Goal: Task Accomplishment & Management: Manage account settings

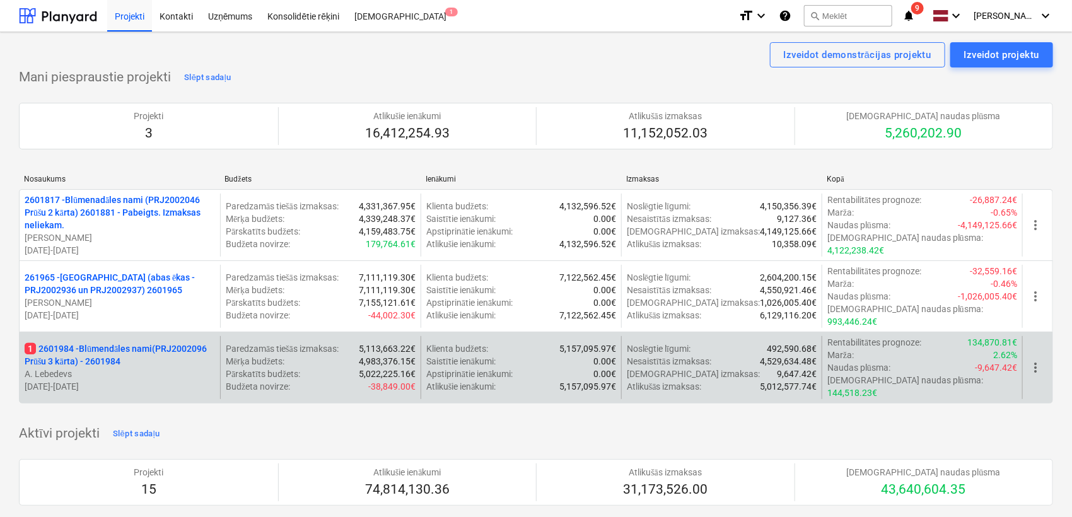
click at [112, 343] on p "1 2601984 - Blūmendāles nami(PRJ2002096 Prūšu 3 kārta) - 2601984" at bounding box center [120, 355] width 191 height 25
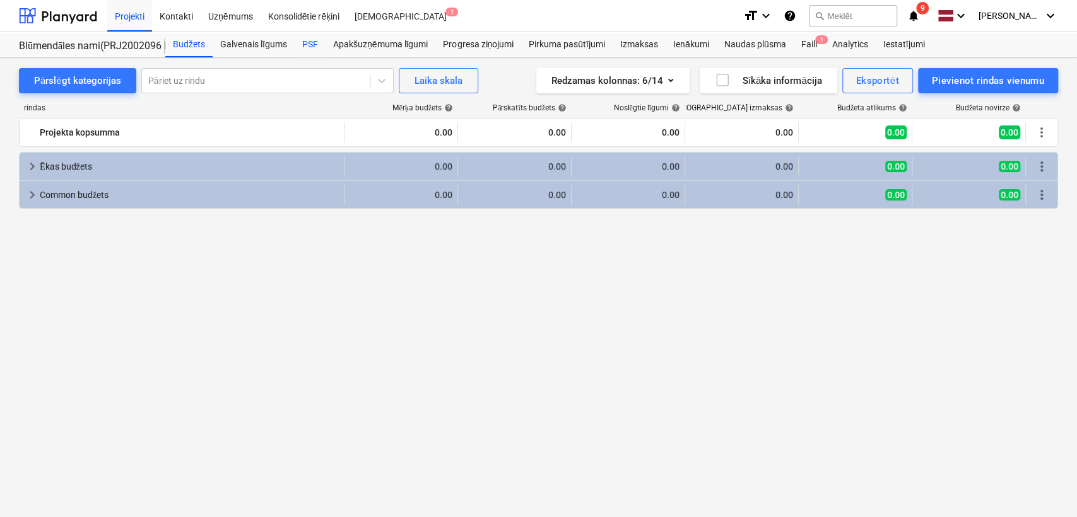
click at [313, 44] on div "PSF" at bounding box center [310, 44] width 31 height 25
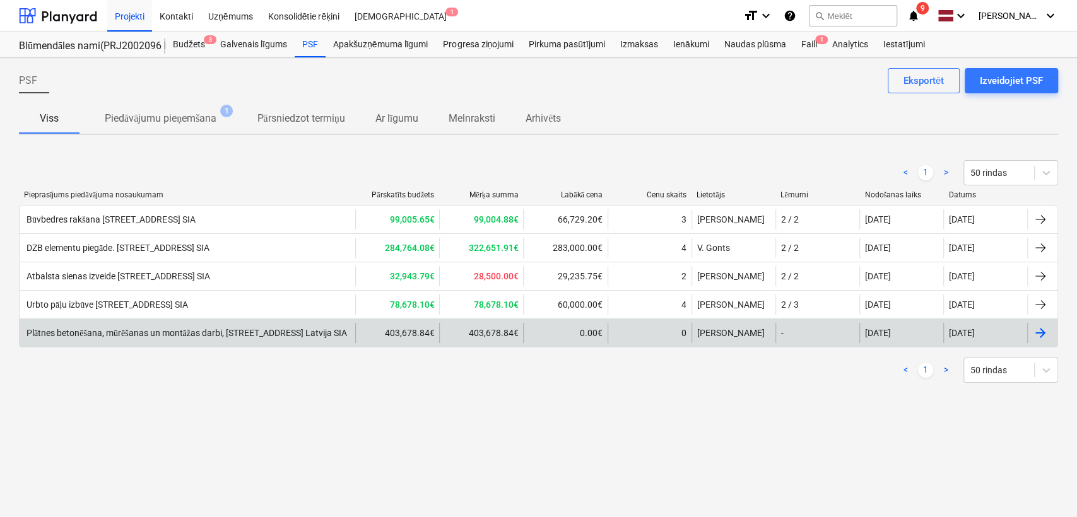
click at [244, 333] on div "Plātnes betonēšana, mūrēšanas un montāžas darbi, [STREET_ADDRESS] Latvija SIA" at bounding box center [186, 333] width 322 height 11
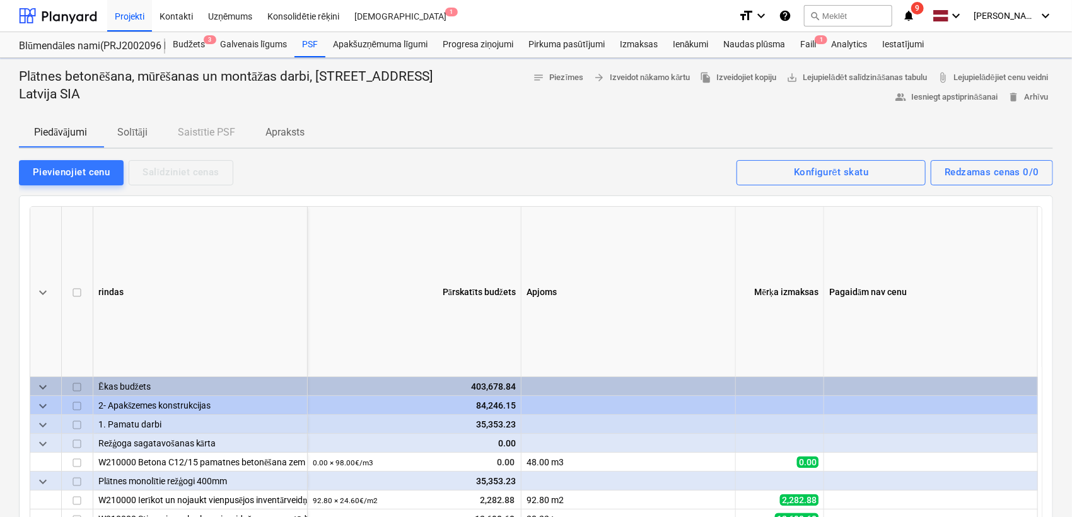
click at [141, 135] on p "Solītāji" at bounding box center [132, 132] width 30 height 15
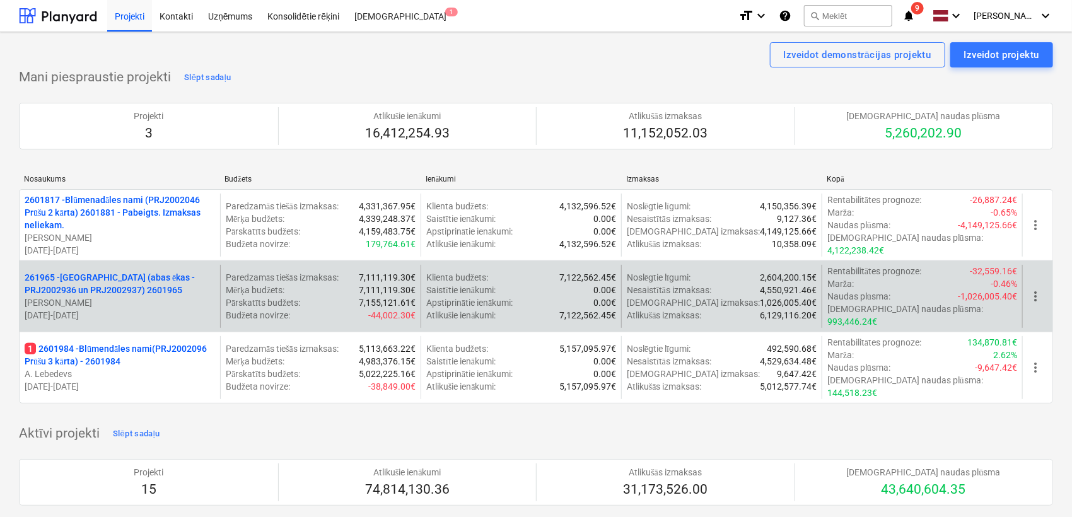
click at [129, 277] on p "261965 - [GEOGRAPHIC_DATA] (abas ēkas - PRJ2002936 un PRJ2002937) 2601965" at bounding box center [120, 283] width 191 height 25
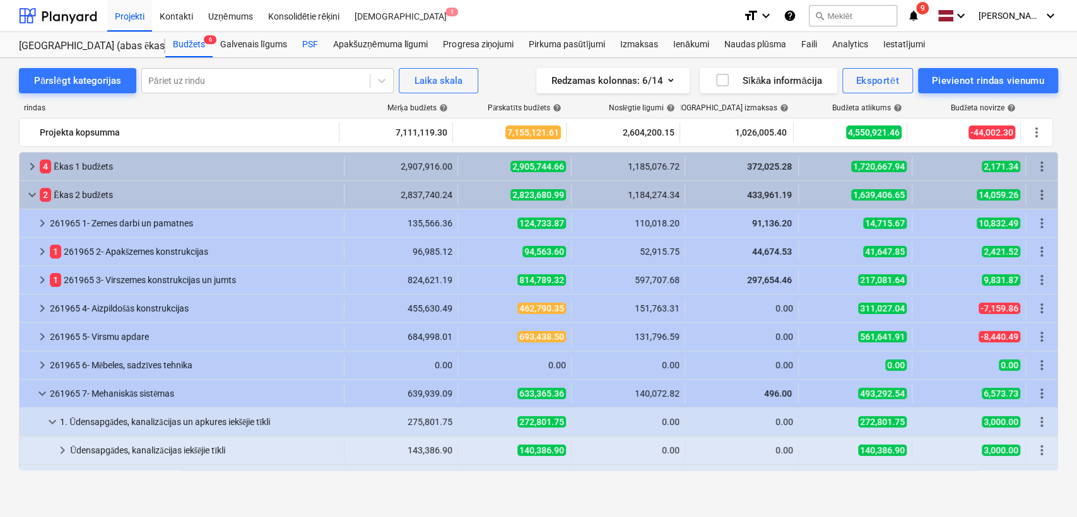
click at [309, 40] on div "PSF" at bounding box center [310, 44] width 31 height 25
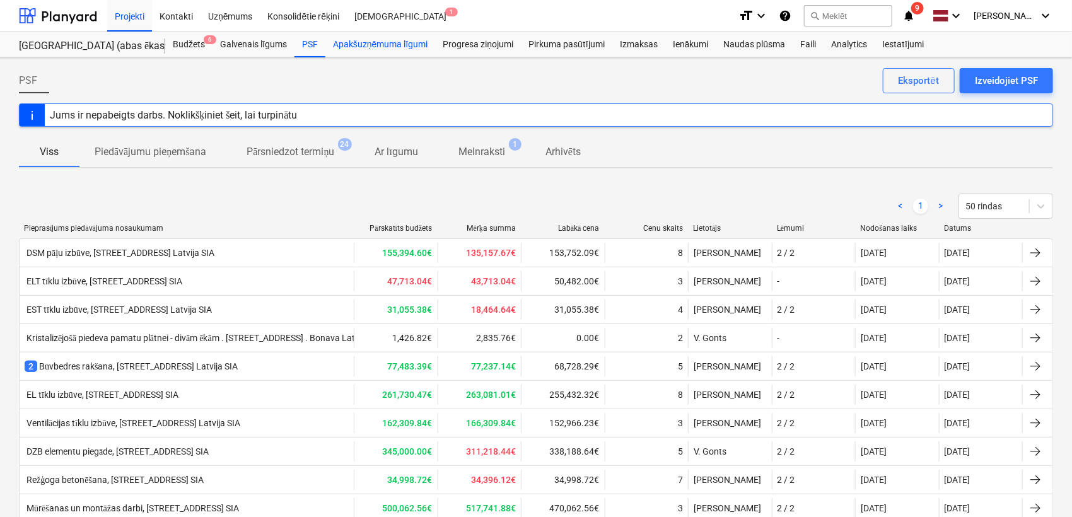
click at [345, 44] on div "Apakšuzņēmuma līgumi" at bounding box center [381, 44] width 110 height 25
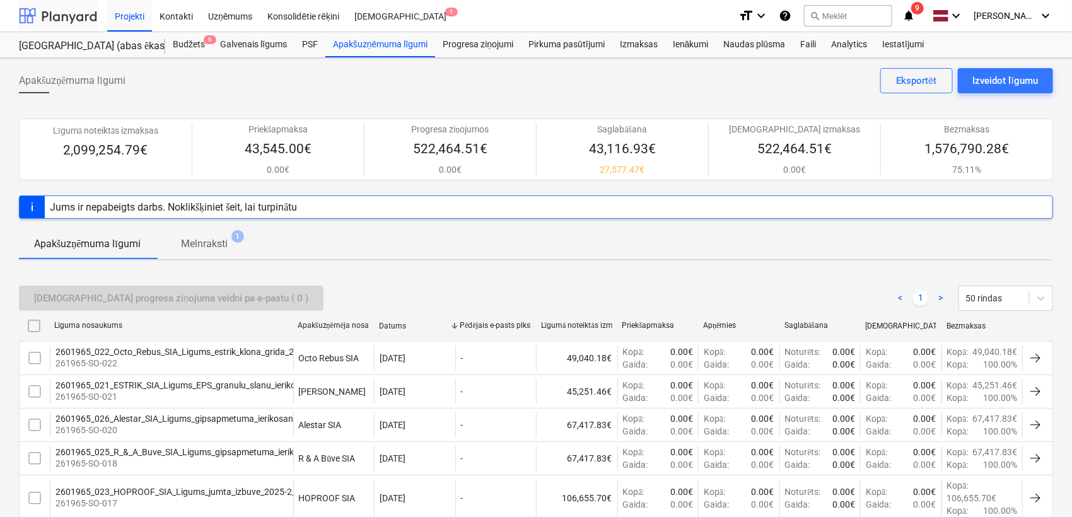
click at [61, 16] on div at bounding box center [58, 16] width 78 height 32
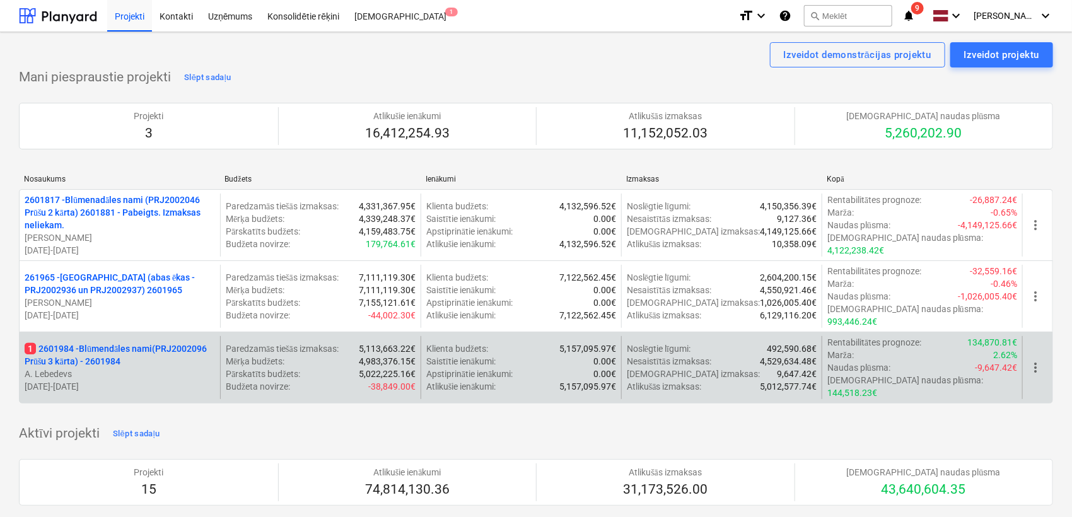
click at [138, 343] on p "1 2601984 - Blūmendāles nami(PRJ2002096 Prūšu 3 kārta) - 2601984" at bounding box center [120, 355] width 191 height 25
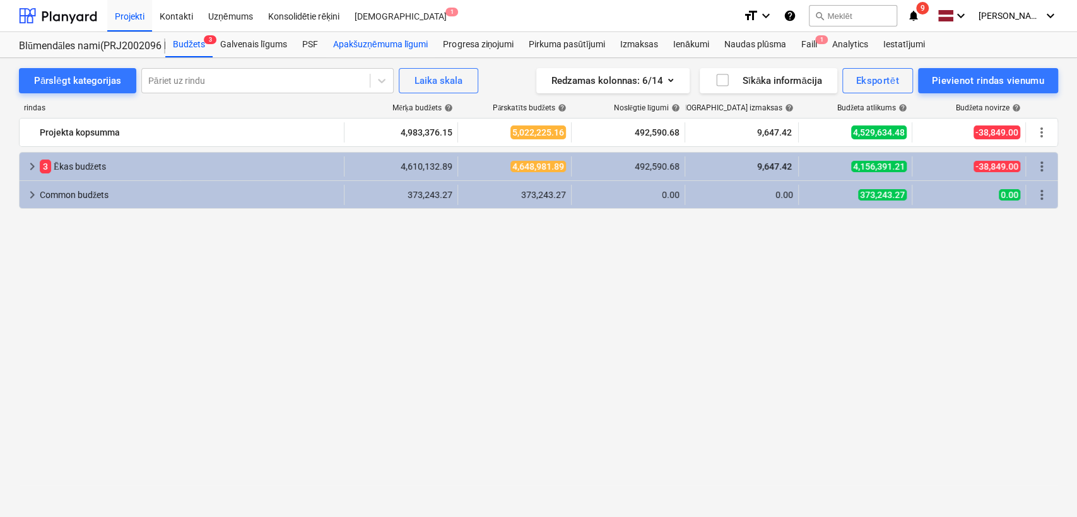
click at [382, 42] on div "Apakšuzņēmuma līgumi" at bounding box center [381, 44] width 110 height 25
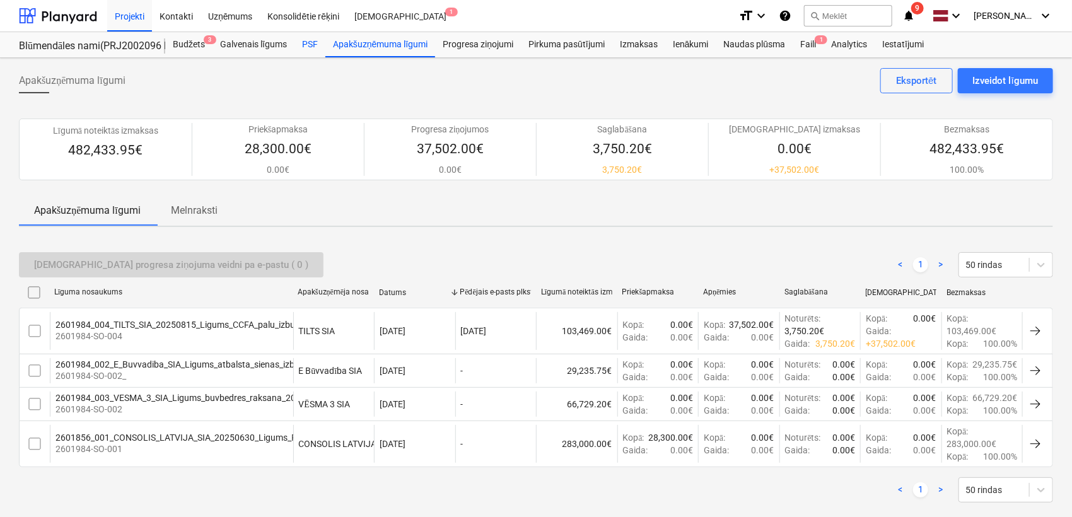
click at [319, 47] on div "PSF" at bounding box center [310, 44] width 31 height 25
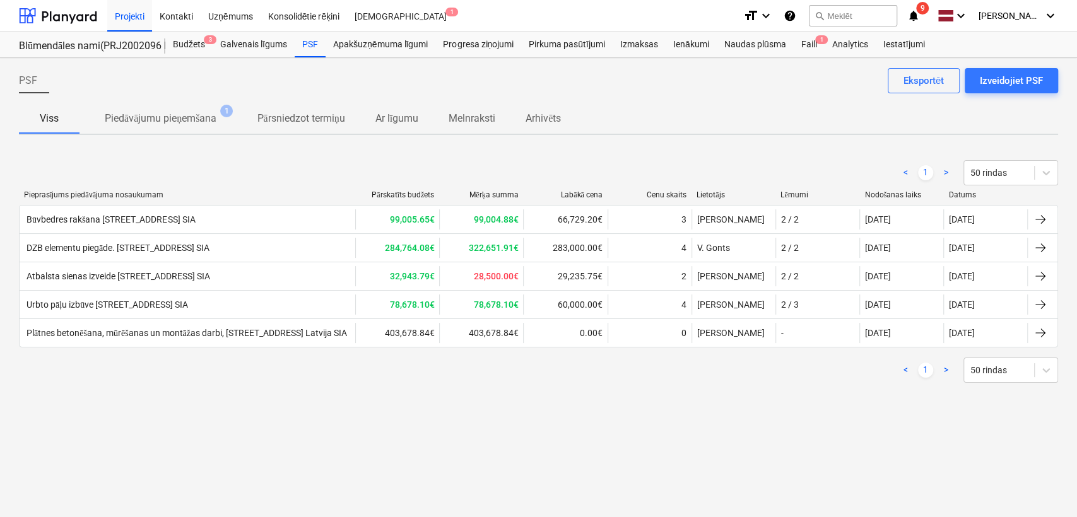
click at [247, 328] on div "Plātnes betonēšana, mūrēšanas un montāžas darbi, [STREET_ADDRESS] Latvija SIA" at bounding box center [186, 333] width 322 height 11
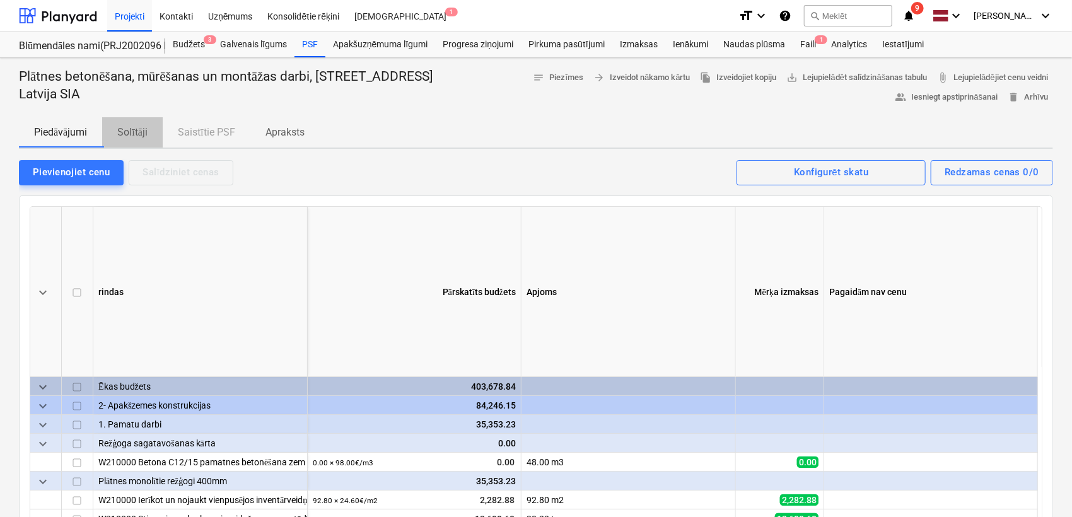
click at [141, 134] on p "Solītāji" at bounding box center [132, 132] width 30 height 15
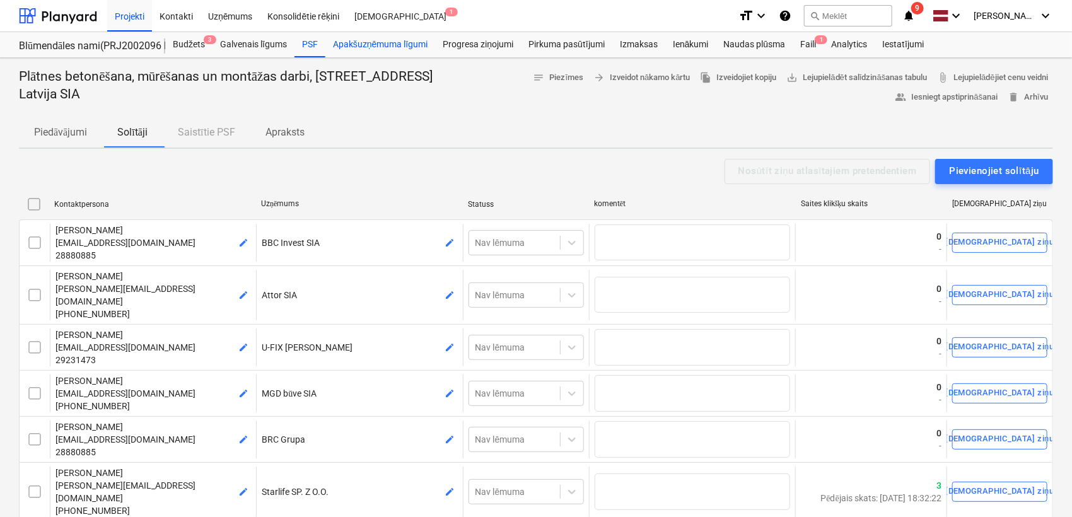
click at [364, 44] on div "Apakšuzņēmuma līgumi" at bounding box center [381, 44] width 110 height 25
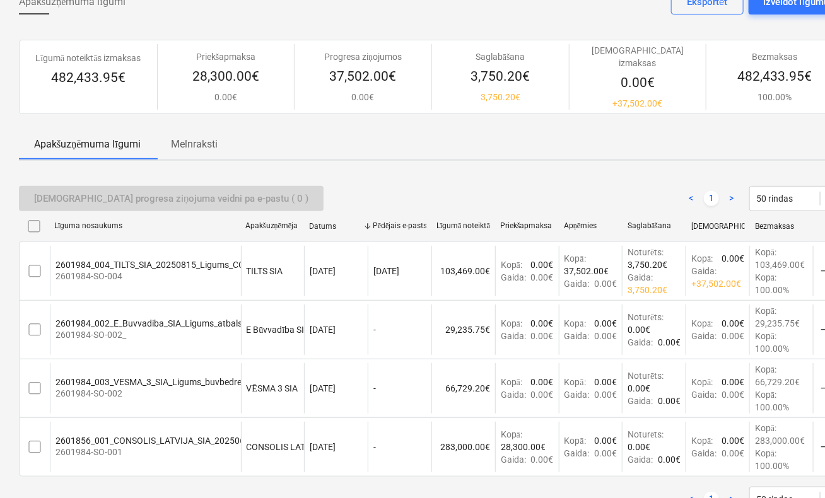
scroll to position [114, 0]
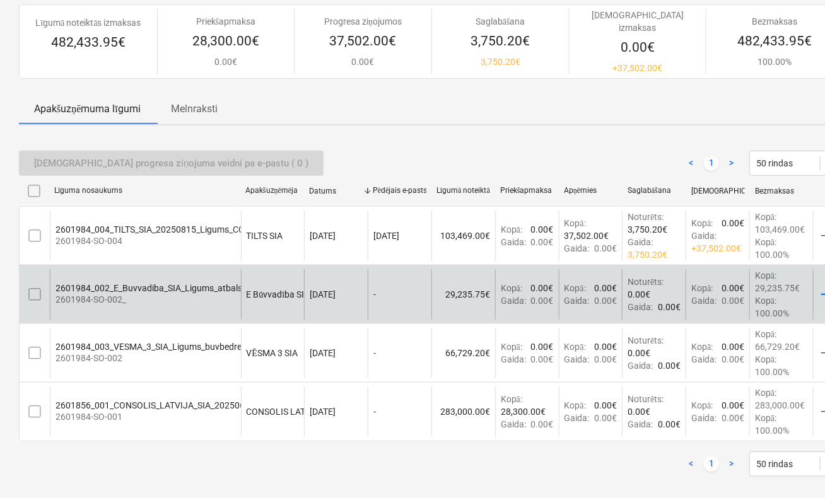
click at [180, 283] on div "2601984_002_E_Buvvadiba_SIA_Ligums_atbalsta_sienas_izbuve_2025-2_PR1G_3karta_3v…" at bounding box center [240, 288] width 369 height 10
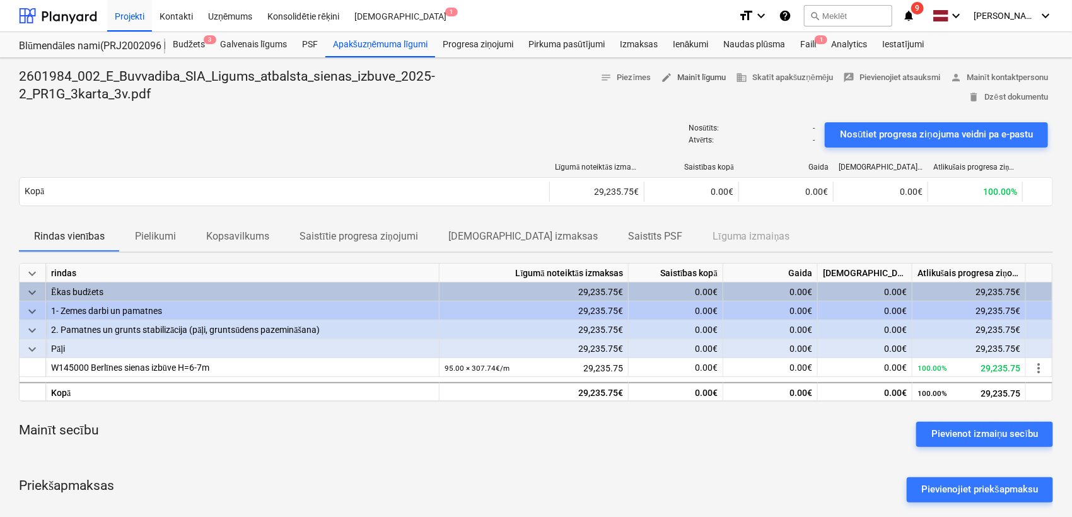
click at [700, 76] on span "edit Mainīt līgumu" at bounding box center [693, 78] width 65 height 15
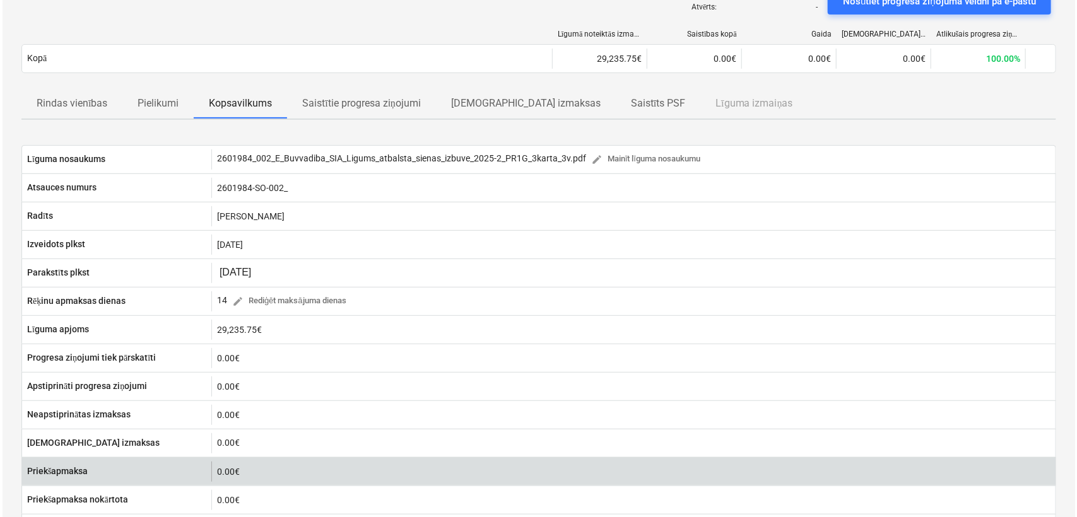
scroll to position [93, 0]
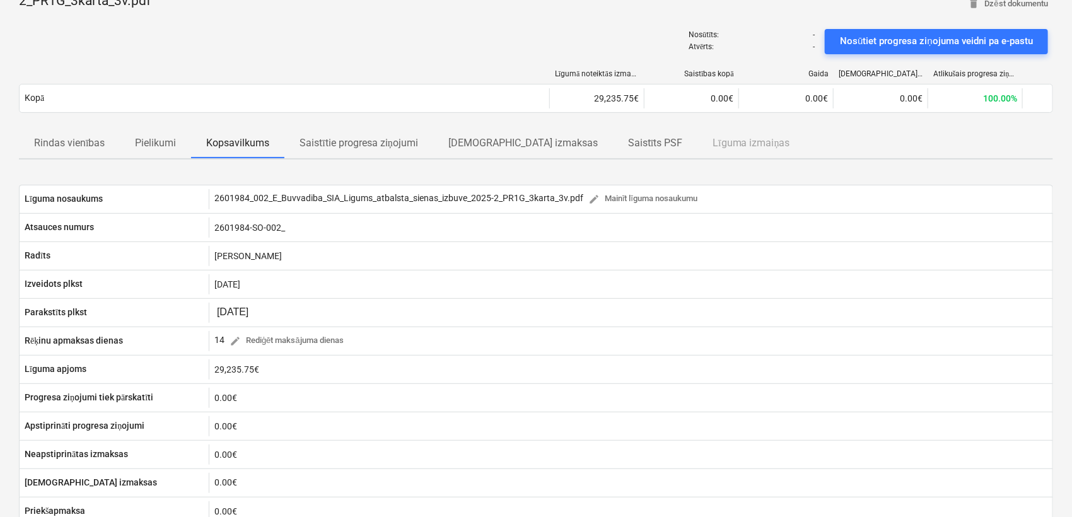
click at [163, 138] on p "Pielikumi" at bounding box center [155, 143] width 41 height 15
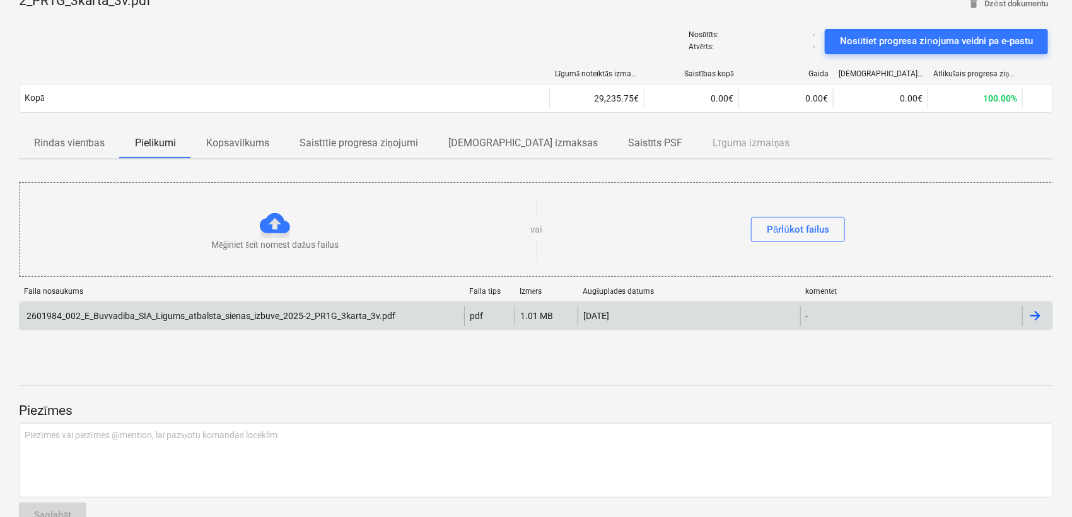
click at [217, 319] on div "2601984_002_E_Buvvadiba_SIA_Ligums_atbalsta_sienas_izbuve_2025-2_PR1G_3karta_3v…" at bounding box center [210, 316] width 371 height 10
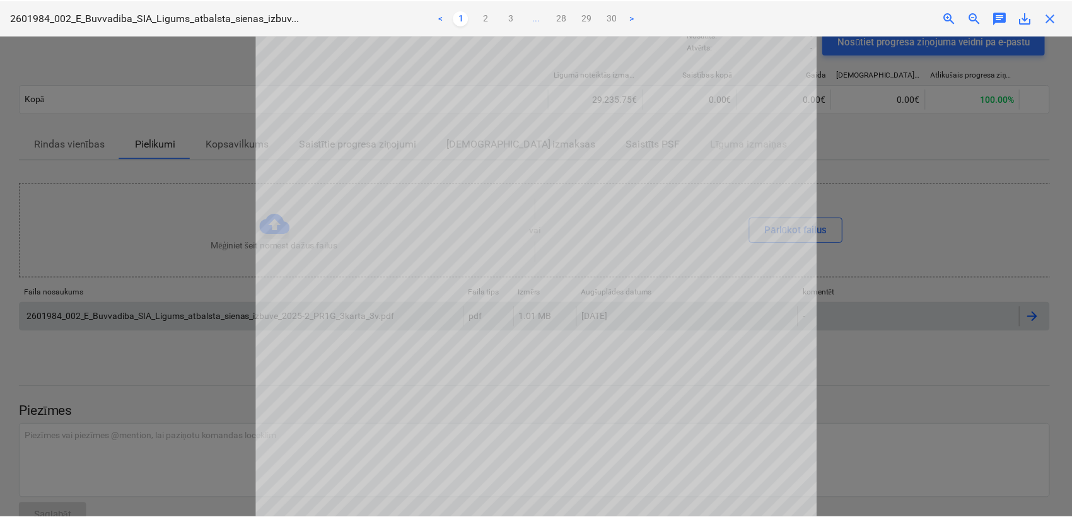
scroll to position [318, 0]
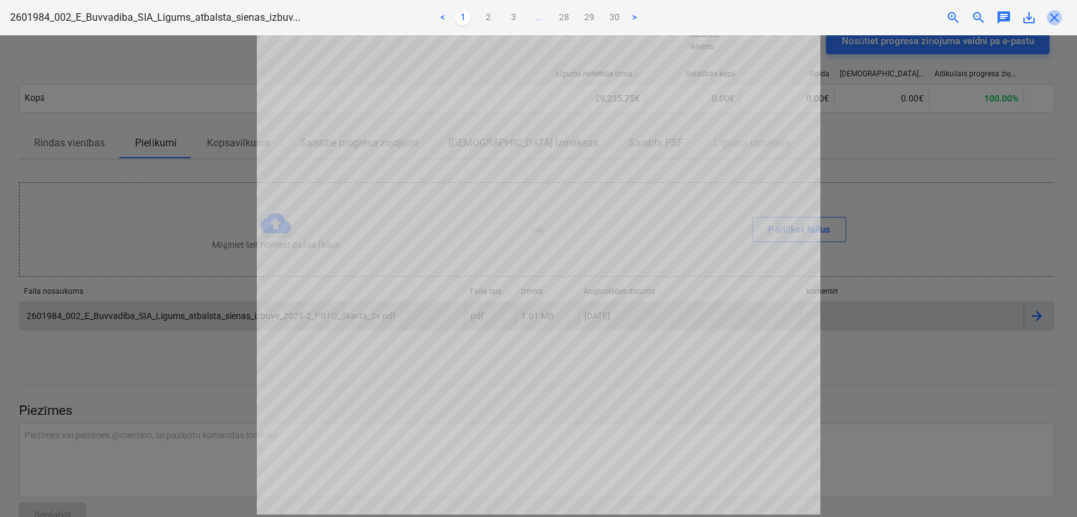
click at [1049, 21] on span "close" at bounding box center [1054, 17] width 15 height 15
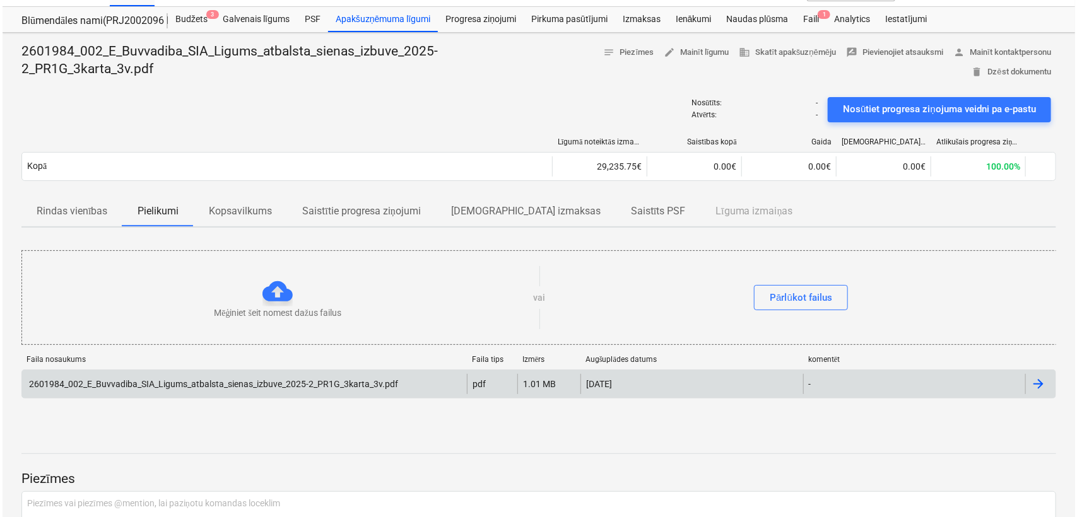
scroll to position [0, 0]
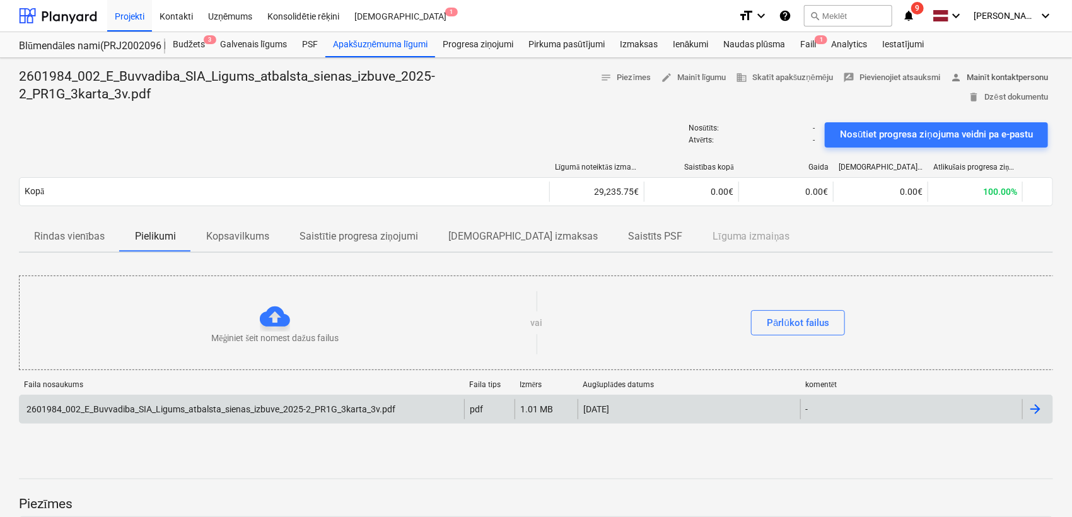
click at [962, 85] on button "person Mainīt kontaktpersonu" at bounding box center [1000, 78] width 108 height 20
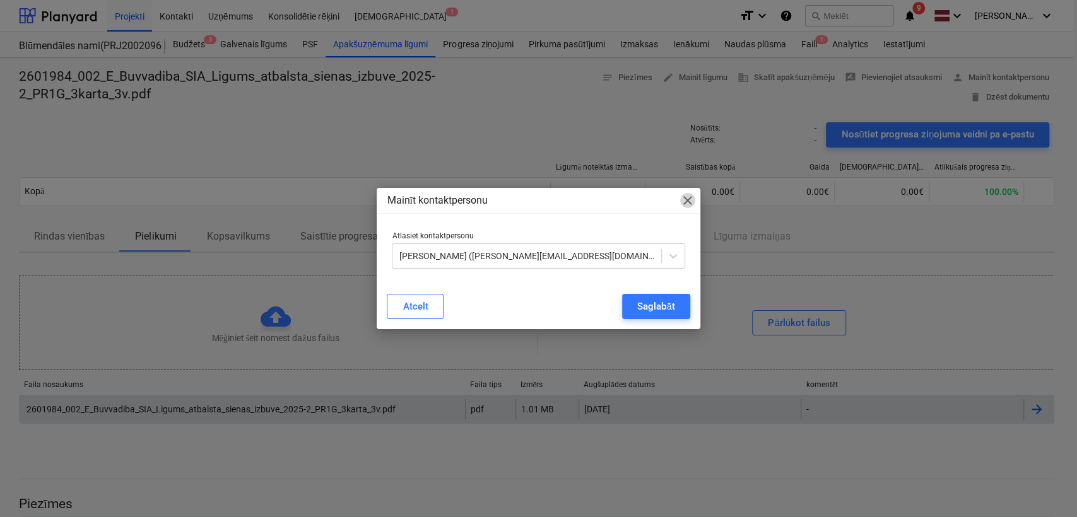
click at [681, 199] on span "close" at bounding box center [687, 200] width 15 height 15
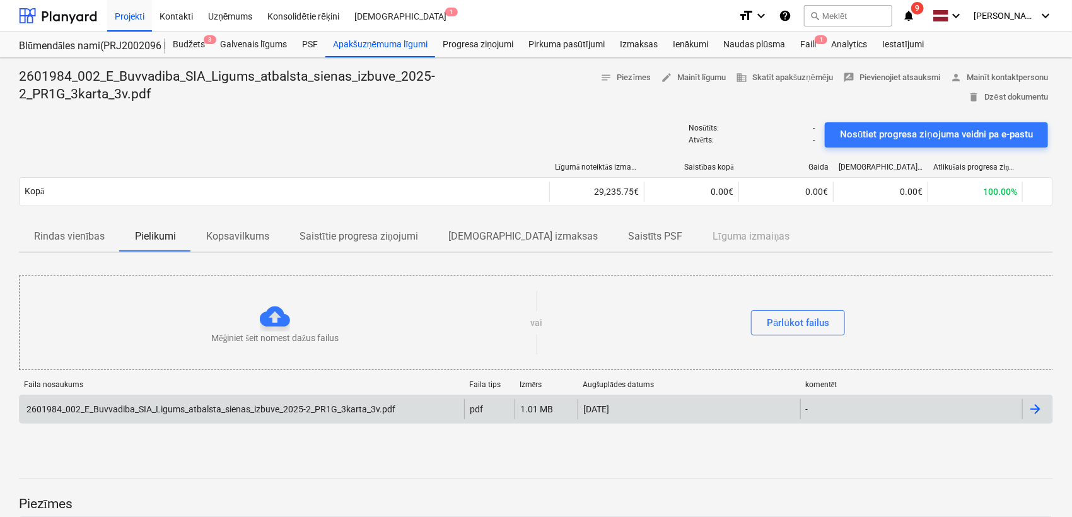
click at [218, 408] on div "2601984_002_E_Buvvadiba_SIA_Ligums_atbalsta_sienas_izbuve_2025-2_PR1G_3karta_3v…" at bounding box center [210, 409] width 371 height 10
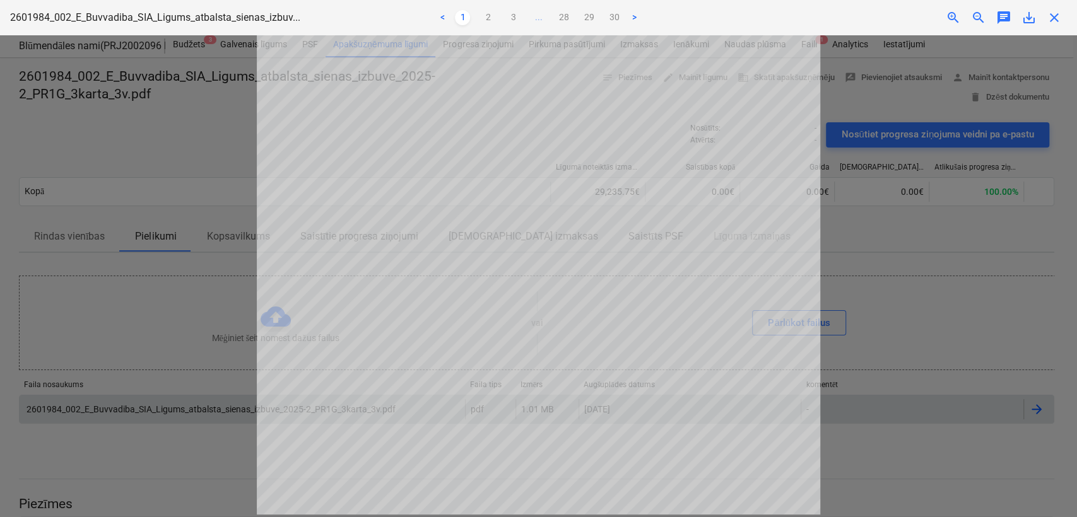
scroll to position [318, 0]
click at [488, 23] on link "2" at bounding box center [487, 17] width 15 height 15
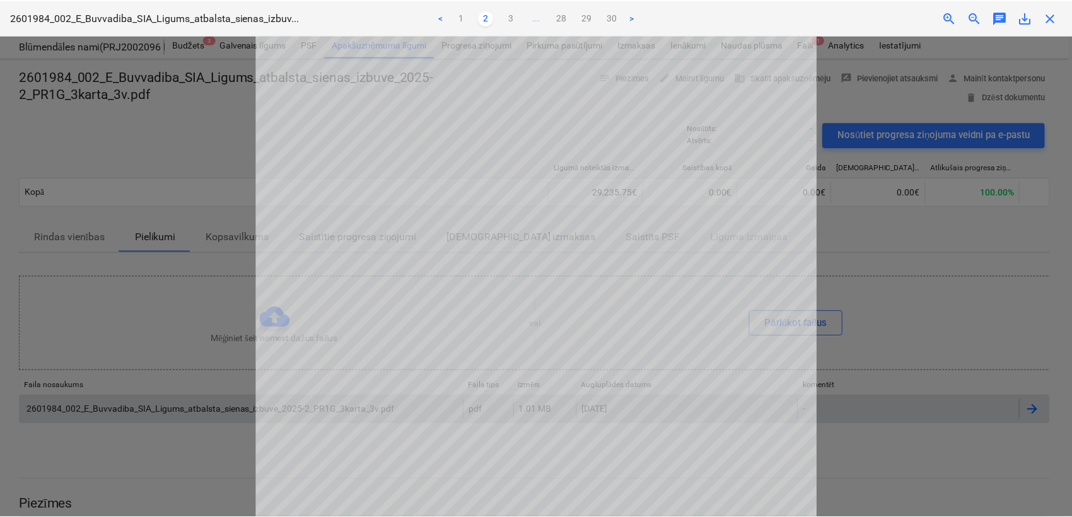
scroll to position [131, 0]
click at [1051, 18] on span "close" at bounding box center [1054, 17] width 15 height 15
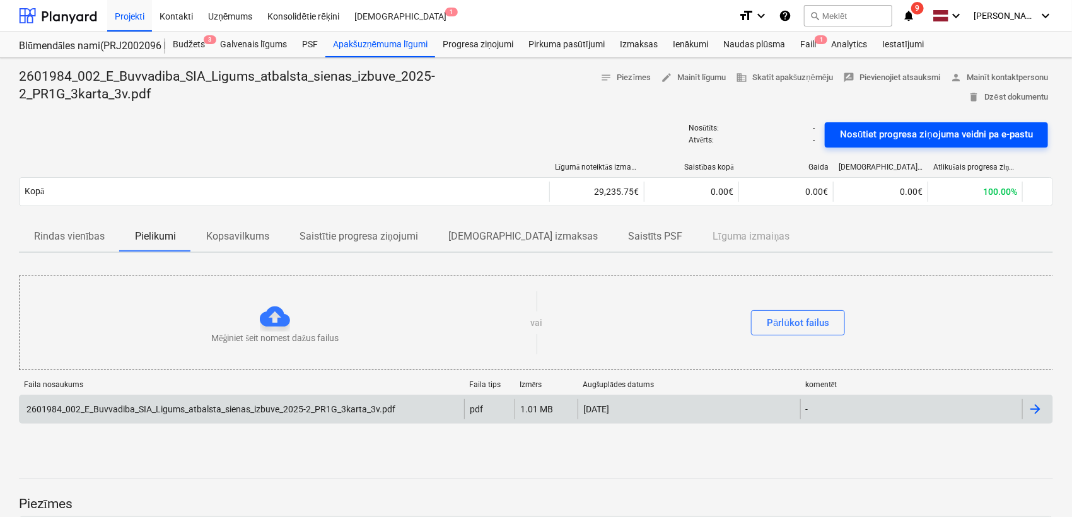
click at [948, 139] on div "Nosūtiet progresa ziņojuma veidni pa e-pastu" at bounding box center [936, 134] width 193 height 16
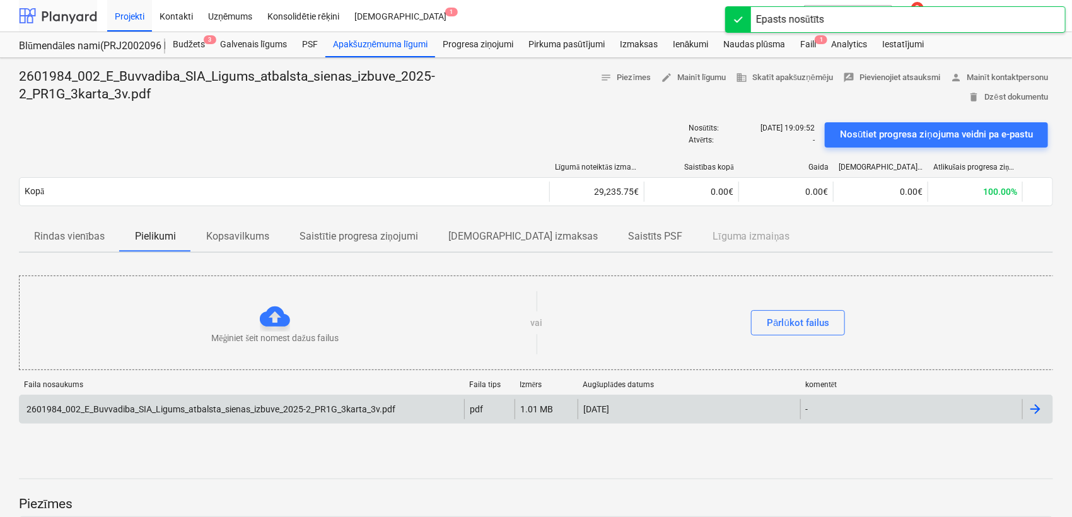
click at [62, 10] on div at bounding box center [58, 16] width 78 height 32
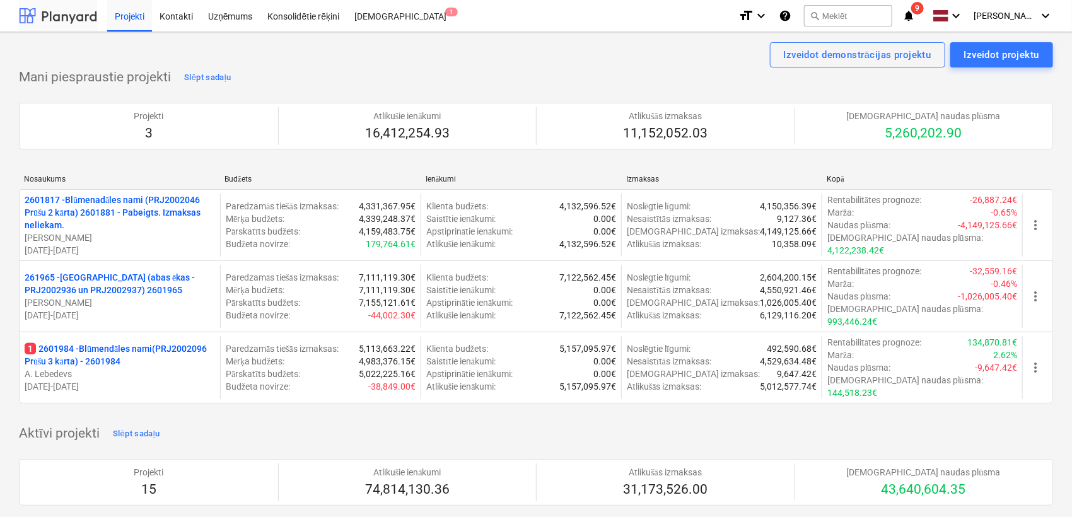
click at [75, 15] on div at bounding box center [58, 16] width 78 height 32
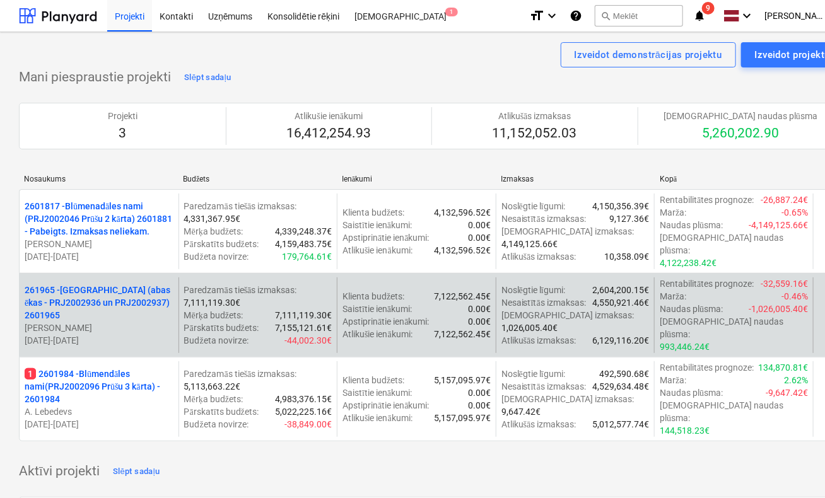
click at [98, 284] on p "261965 - [GEOGRAPHIC_DATA] (abas ēkas - PRJ2002936 un PRJ2002937) 2601965" at bounding box center [99, 303] width 149 height 38
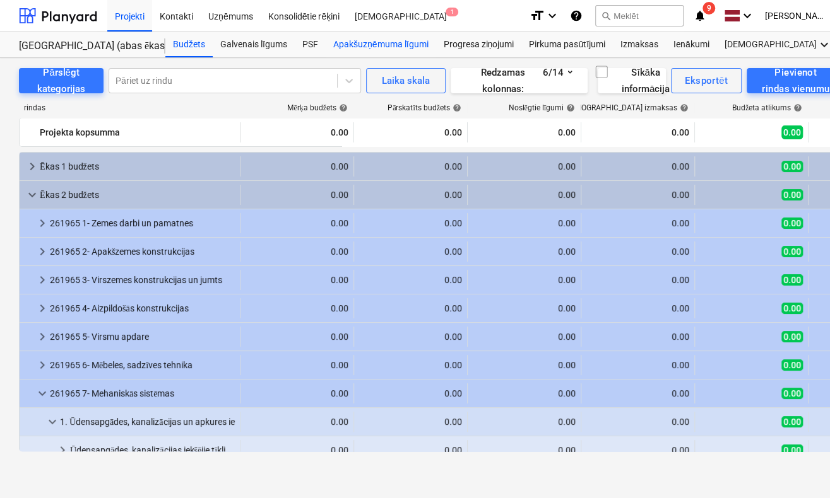
click at [356, 49] on div "Apakšuzņēmuma līgumi" at bounding box center [381, 44] width 110 height 25
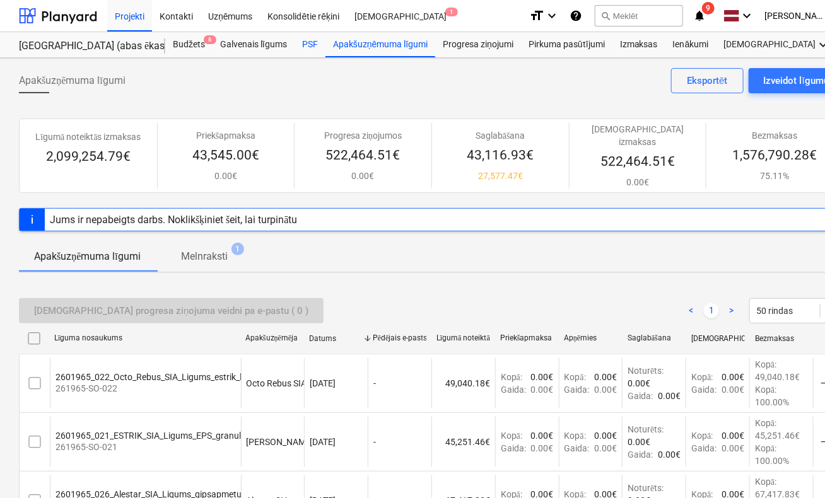
click at [308, 44] on div "PSF" at bounding box center [310, 44] width 31 height 25
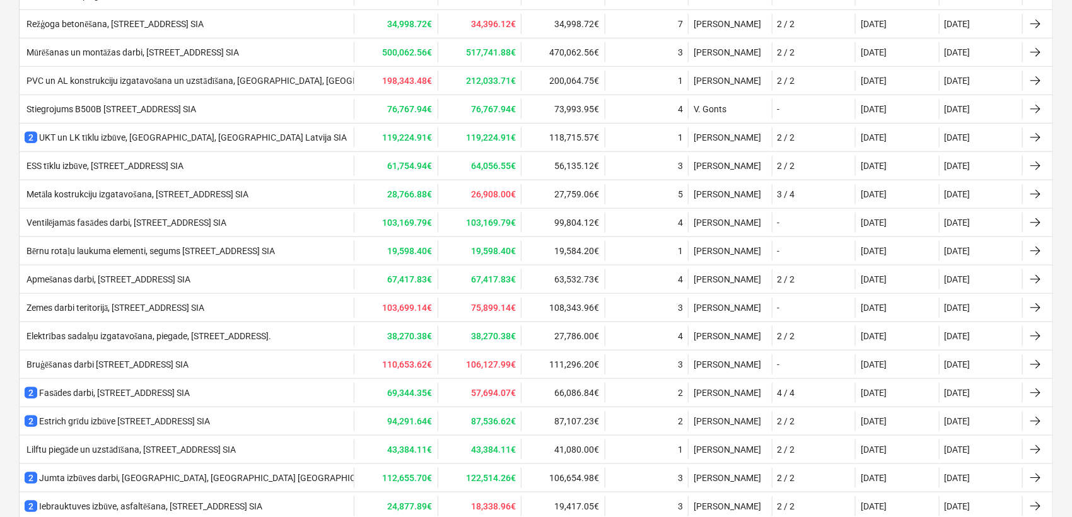
scroll to position [654, 0]
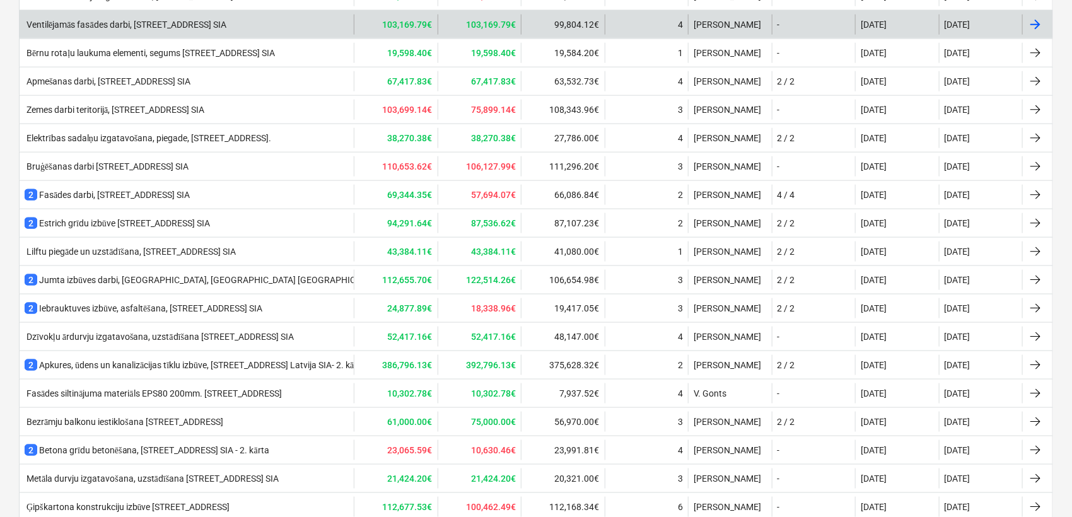
click at [218, 20] on div "Ventilējamās fasādes darbi, [STREET_ADDRESS] SIA" at bounding box center [126, 25] width 202 height 11
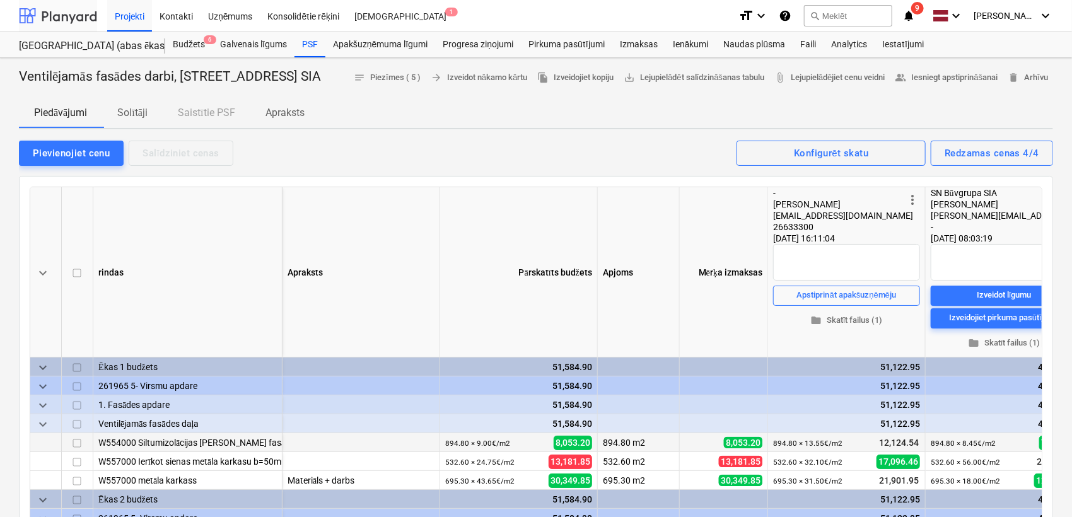
click at [76, 13] on div at bounding box center [58, 16] width 78 height 32
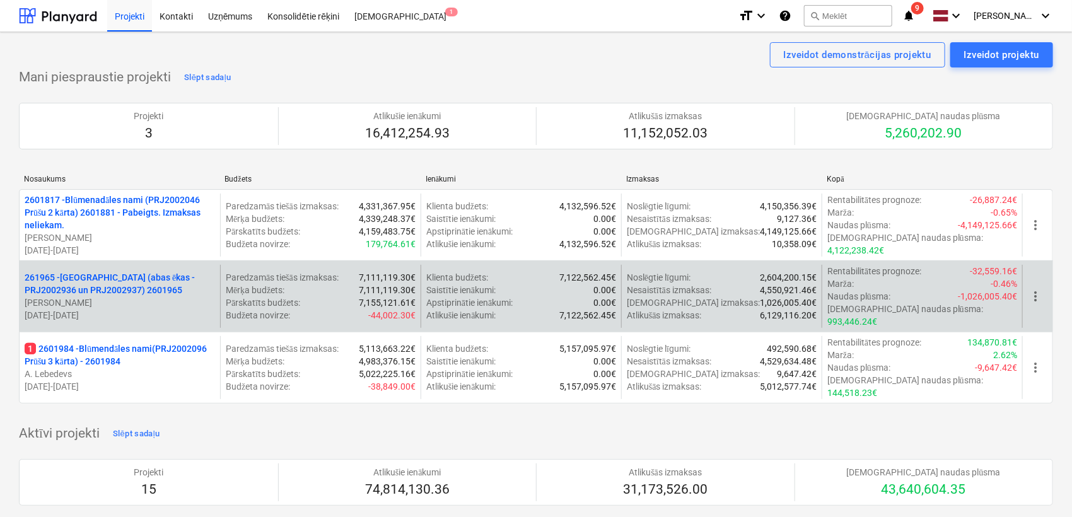
click at [87, 288] on p "261965 - [GEOGRAPHIC_DATA] (abas ēkas - PRJ2002936 un PRJ2002937) 2601965" at bounding box center [120, 283] width 191 height 25
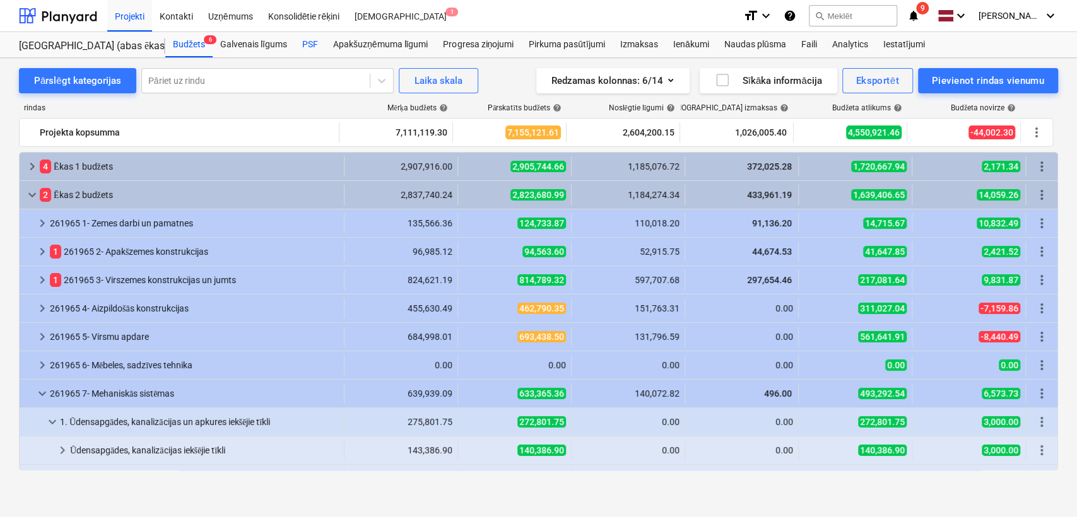
click at [320, 45] on div "PSF" at bounding box center [310, 44] width 31 height 25
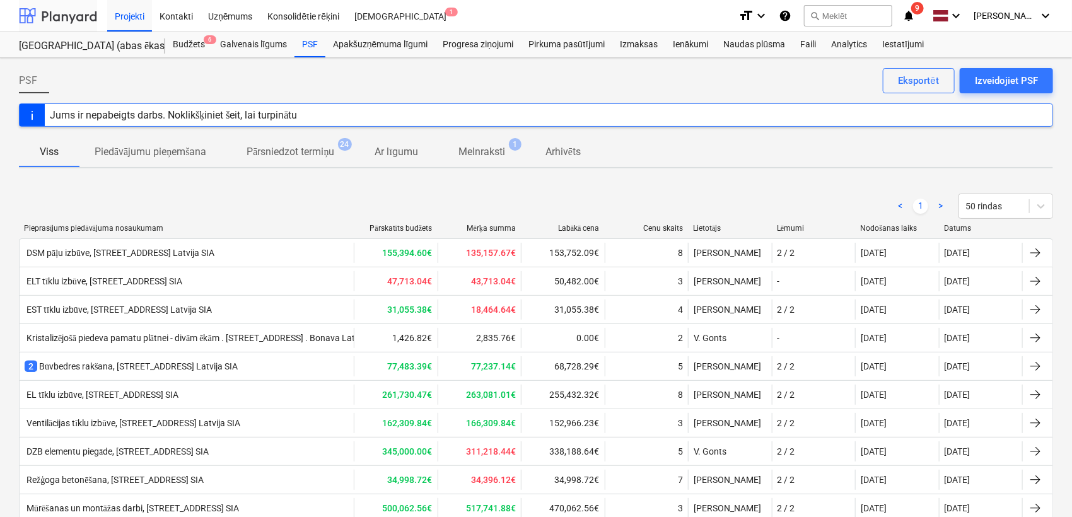
click at [68, 18] on div at bounding box center [58, 16] width 78 height 32
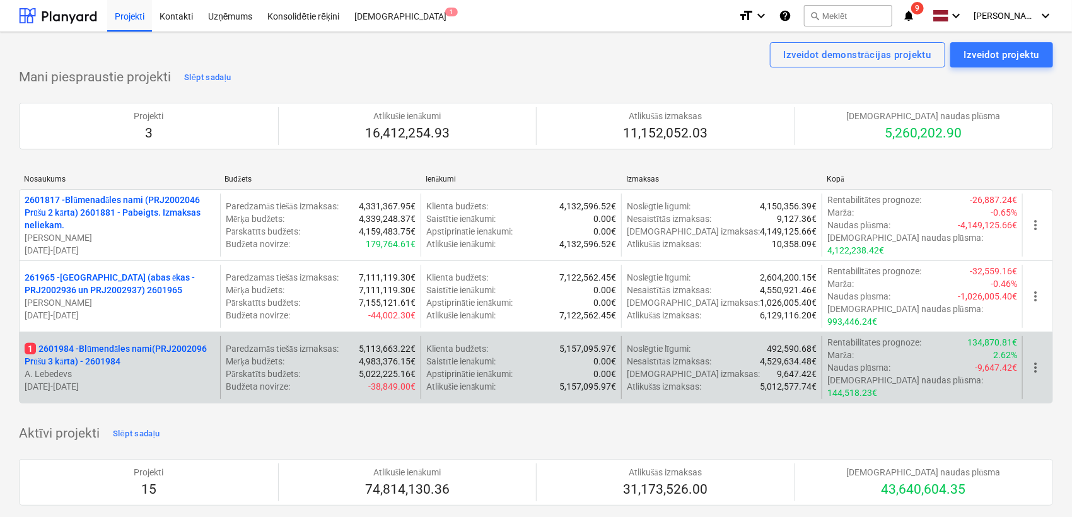
click at [120, 343] on p "1 2601984 - Blūmendāles nami(PRJ2002096 Prūšu 3 kārta) - 2601984" at bounding box center [120, 355] width 191 height 25
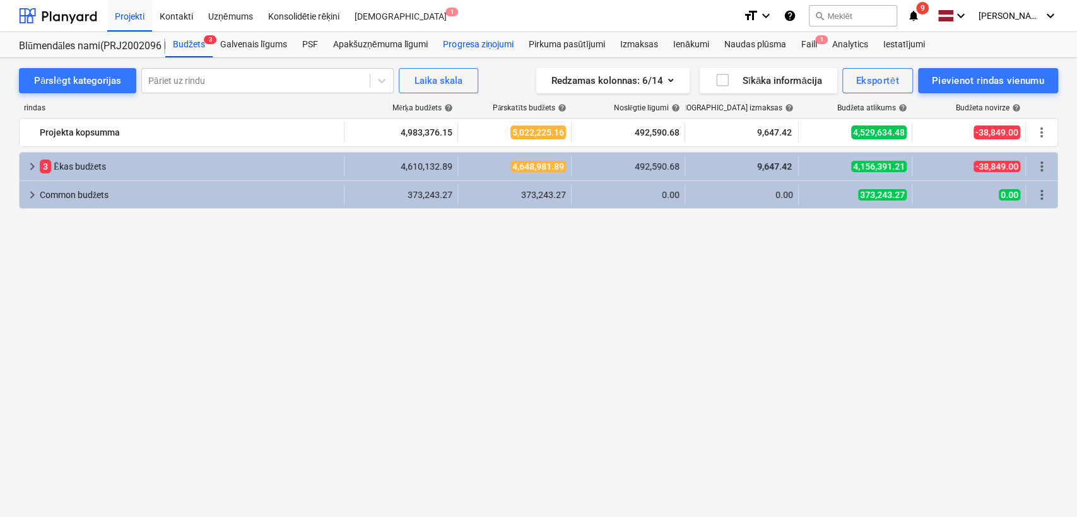
click at [469, 50] on div "Progresa ziņojumi" at bounding box center [478, 44] width 86 height 25
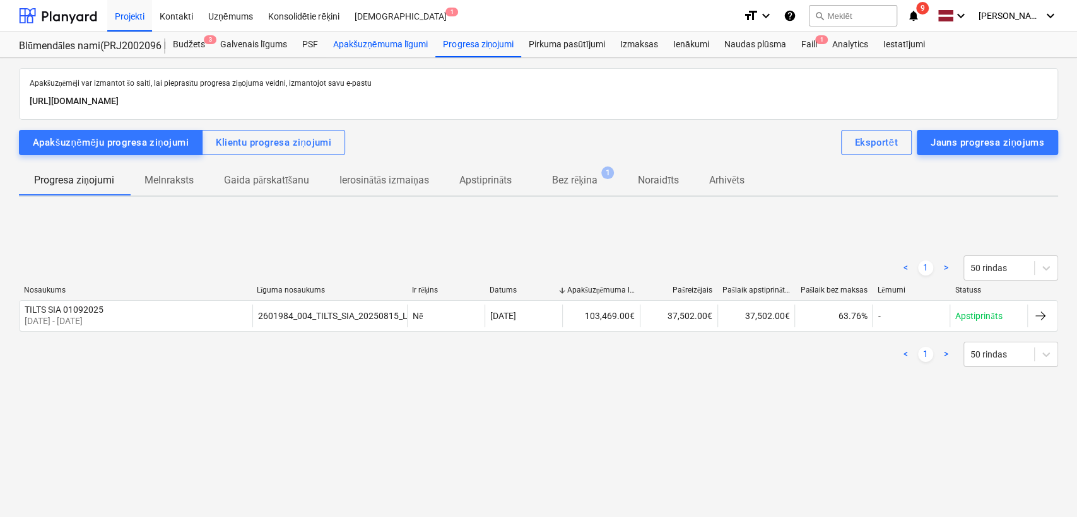
click at [383, 44] on div "Apakšuzņēmuma līgumi" at bounding box center [381, 44] width 110 height 25
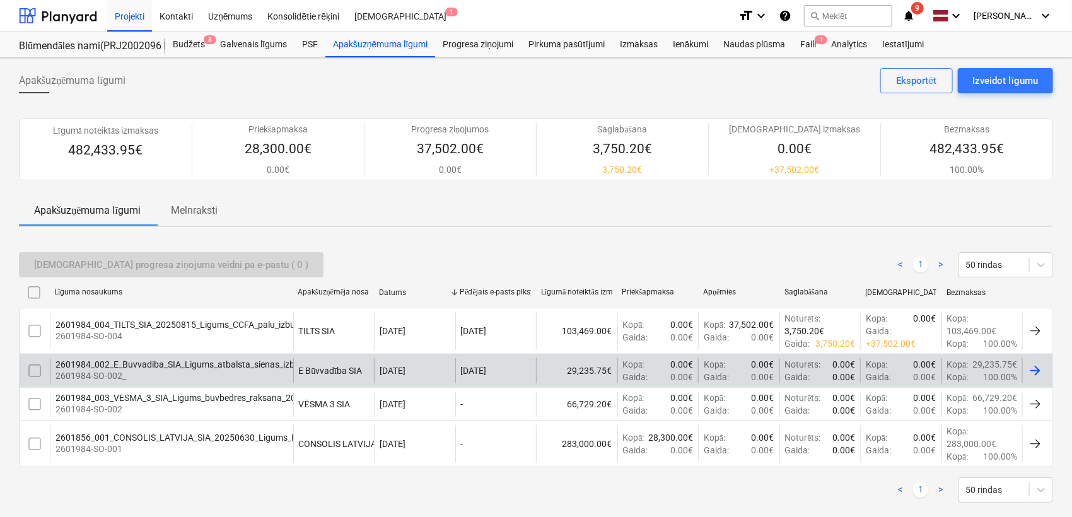
click at [379, 355] on div "2601984_002_E_Buvvadiba_SIA_Ligums_atbalsta_sienas_izbuve_2025-2_PR1G_3karta_3v…" at bounding box center [536, 370] width 1035 height 33
click at [379, 365] on div "[DATE]" at bounding box center [414, 370] width 81 height 25
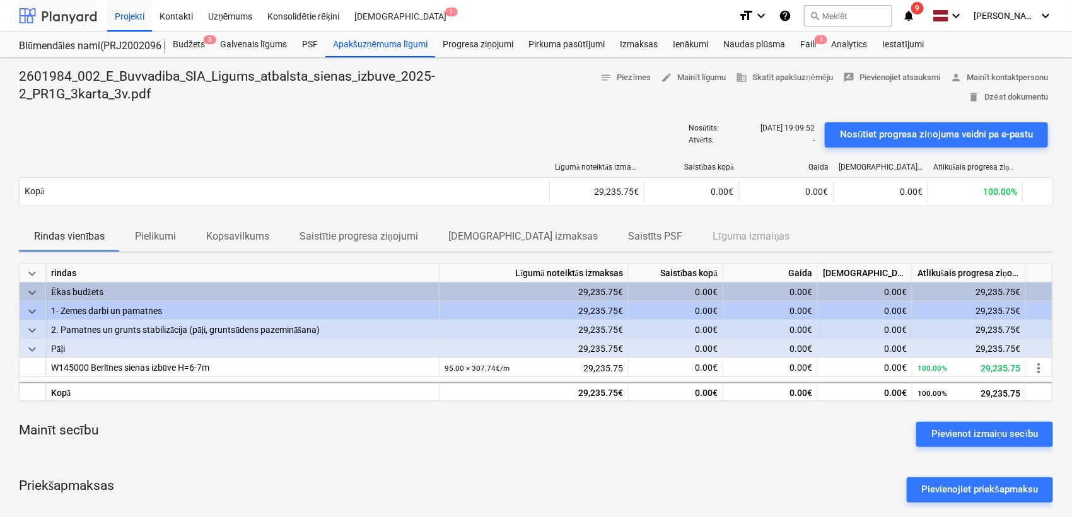
click at [66, 14] on div at bounding box center [58, 16] width 78 height 32
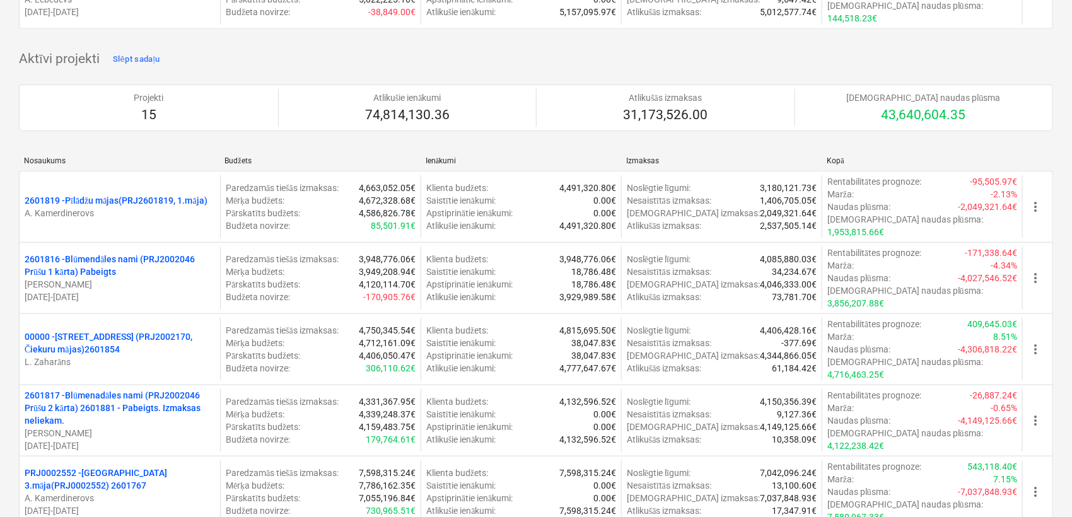
scroll to position [841, 0]
